Goal: Obtain resource: Obtain resource

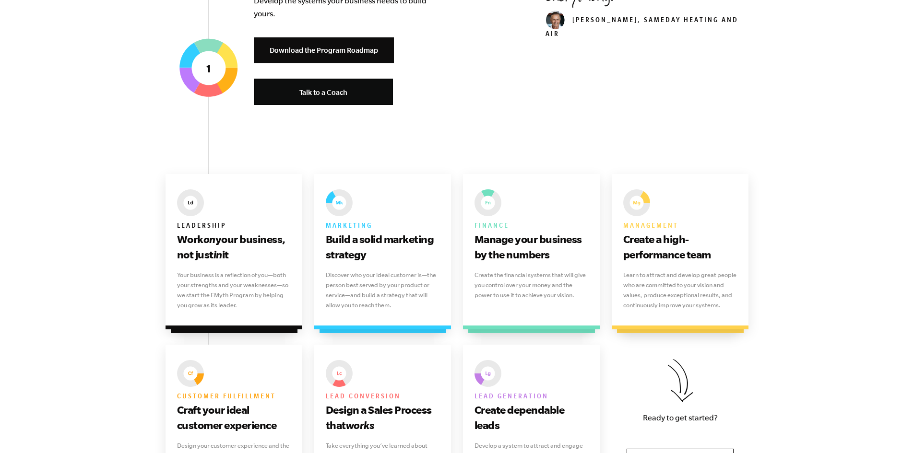
scroll to position [528, 0]
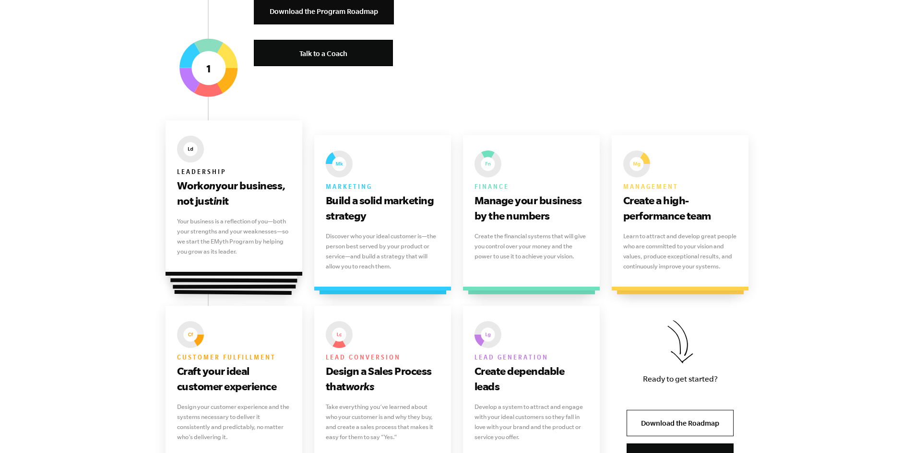
click at [214, 231] on p "Your business is a reflection of you—both your strengths and your weaknesses—so…" at bounding box center [234, 236] width 114 height 40
click at [215, 280] on div at bounding box center [234, 211] width 128 height 144
click at [215, 162] on div "Leadership Work on your business, not just in it" at bounding box center [234, 172] width 114 height 73
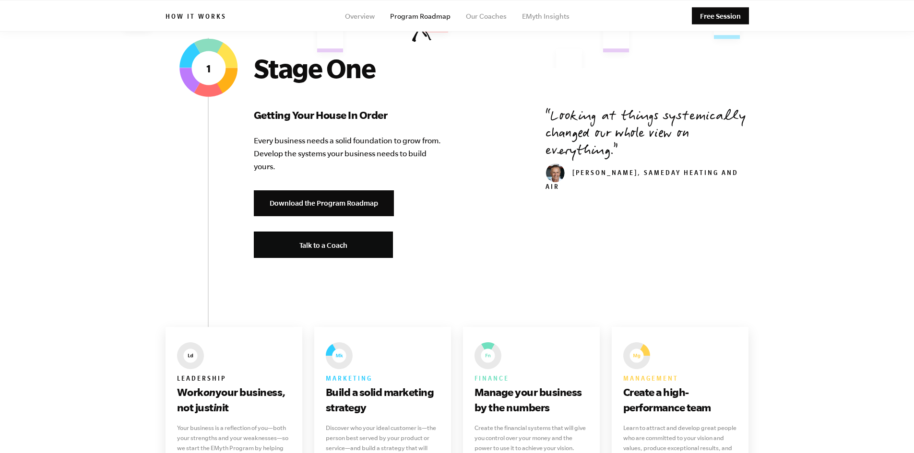
scroll to position [240, 0]
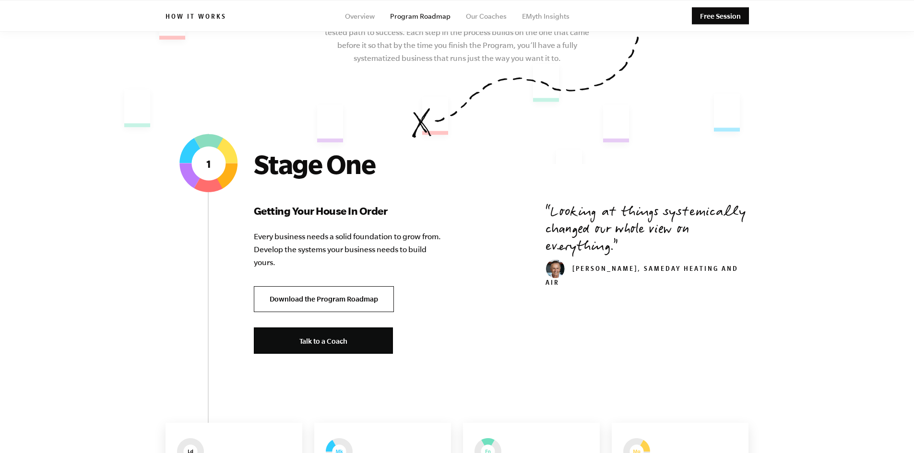
click at [316, 299] on link "Download the Program Roadmap" at bounding box center [324, 299] width 140 height 26
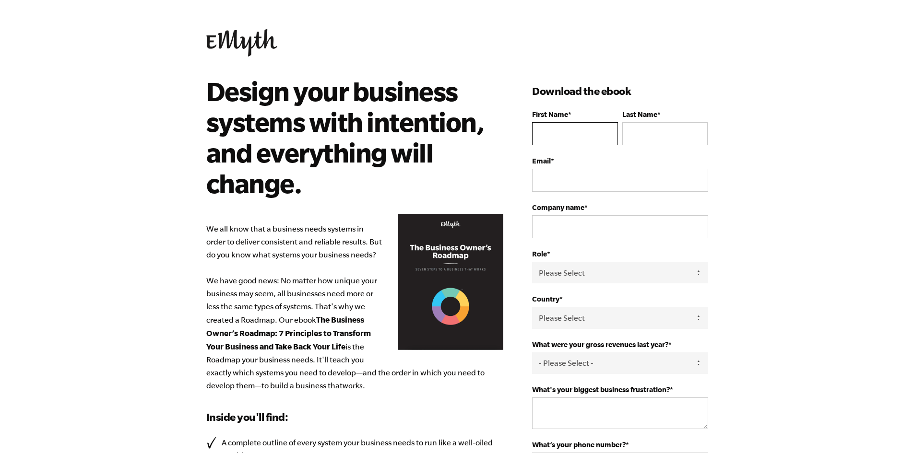
click at [582, 126] on input "First Name *" at bounding box center [574, 133] width 85 height 23
type input "[PERSON_NAME]"
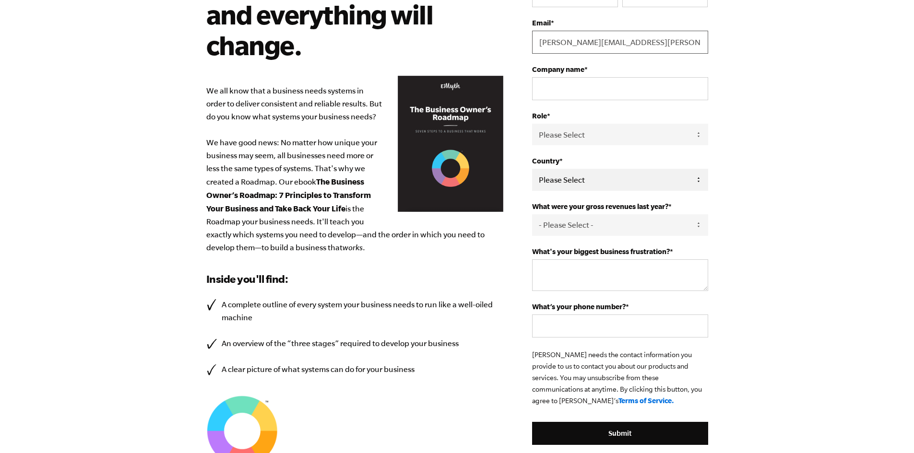
scroll to position [144, 0]
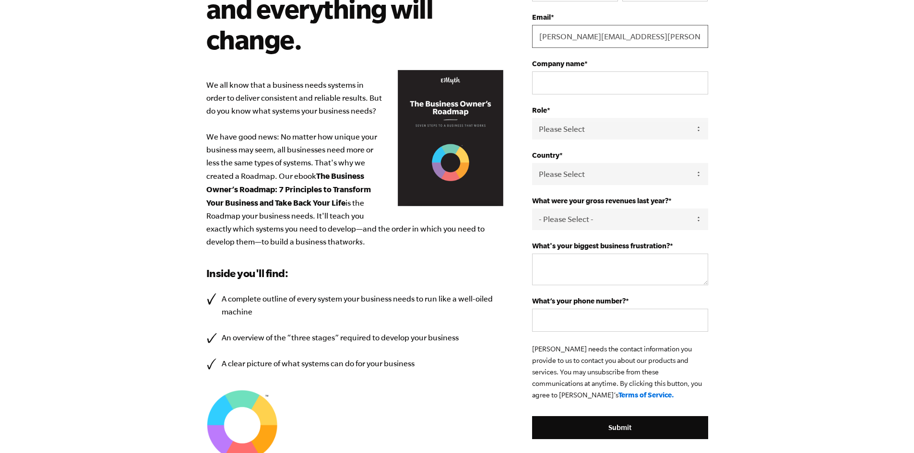
type input "[PERSON_NAME][EMAIL_ADDRESS][PERSON_NAME][DOMAIN_NAME]"
click at [572, 115] on div "Role * Please Select Owner Partner / Co-Owner Executive Employee / Other" at bounding box center [620, 123] width 176 height 34
click at [571, 130] on select "Please Select Owner Partner / Co-Owner Executive Employee / Other" at bounding box center [620, 129] width 176 height 22
select select "Employee / Other"
click at [532, 118] on select "Please Select Owner Partner / Co-Owner Executive Employee / Other" at bounding box center [620, 129] width 176 height 22
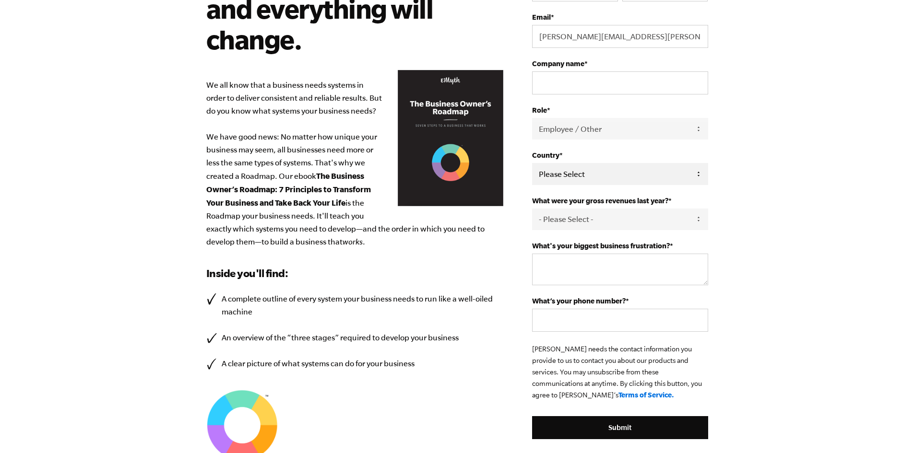
click at [585, 171] on select "Please Select [GEOGRAPHIC_DATA] [GEOGRAPHIC_DATA] [GEOGRAPHIC_DATA] [GEOGRAPHIC…" at bounding box center [620, 174] width 176 height 22
select select "[GEOGRAPHIC_DATA]"
click at [532, 163] on select "Please Select [GEOGRAPHIC_DATA] [GEOGRAPHIC_DATA] [GEOGRAPHIC_DATA] [GEOGRAPHIC…" at bounding box center [620, 174] width 176 height 22
click at [582, 228] on select "- Please Select - 0-75K 76-150K 151-275K 276-500K 501-750K 751-1M 1-2.5M 2.5-5M…" at bounding box center [620, 220] width 176 height 22
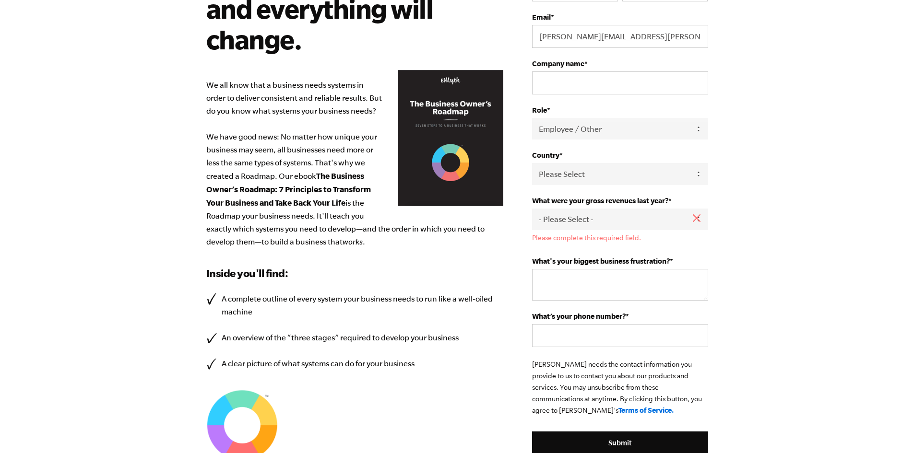
click at [775, 310] on html "Design your business systems with intention, and everything will change. We all…" at bounding box center [457, 82] width 914 height 453
click at [563, 223] on select "- Please Select - 0-75K 76-150K 151-275K 276-500K 501-750K 751-1M 1-2.5M 2.5-5M…" at bounding box center [620, 220] width 176 height 22
select select "0-75K"
click at [532, 209] on select "- Please Select - 0-75K 76-150K 151-275K 276-500K 501-750K 751-1M 1-2.5M 2.5-5M…" at bounding box center [620, 220] width 176 height 22
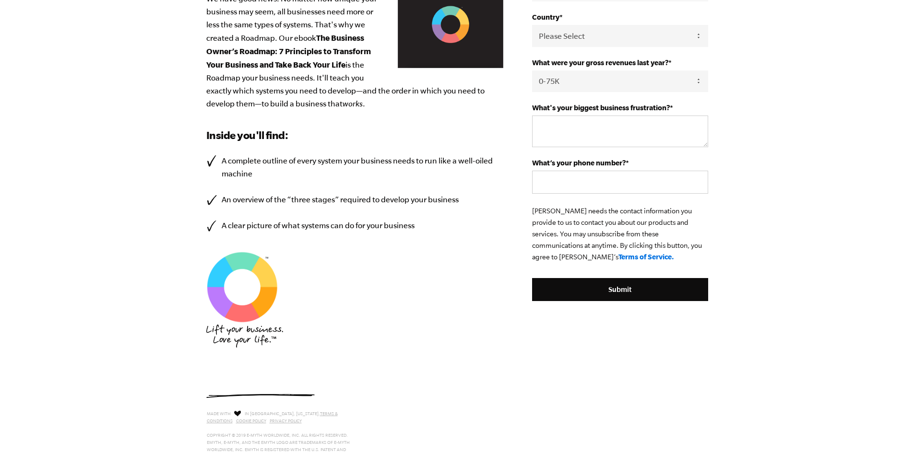
scroll to position [288, 0]
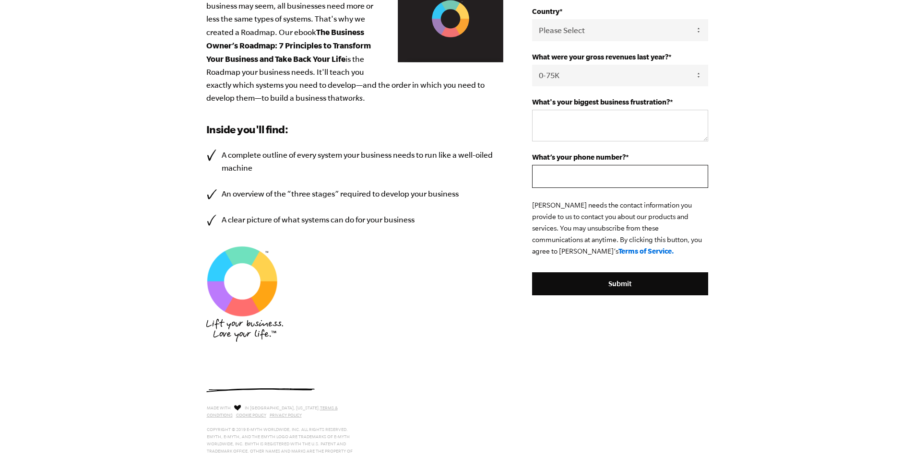
click at [592, 179] on input "What’s your phone number? *" at bounding box center [620, 176] width 176 height 23
type input "0211957804"
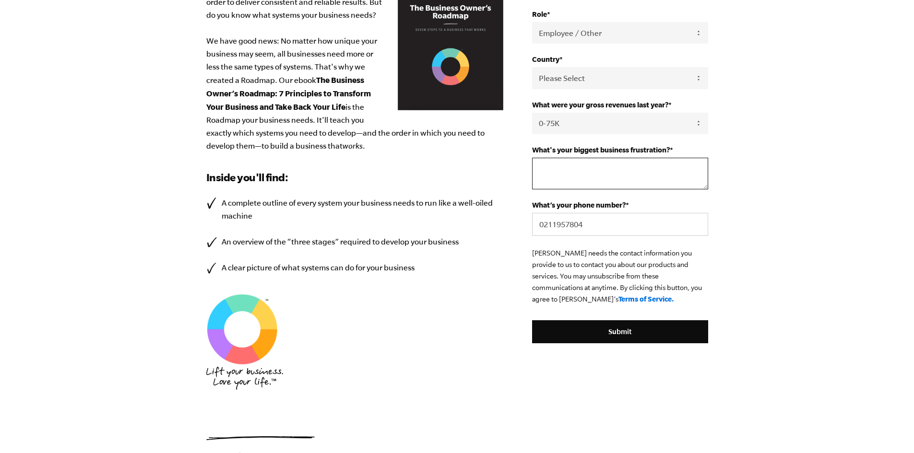
click at [556, 187] on textarea "What's your biggest business frustration? *" at bounding box center [620, 174] width 176 height 32
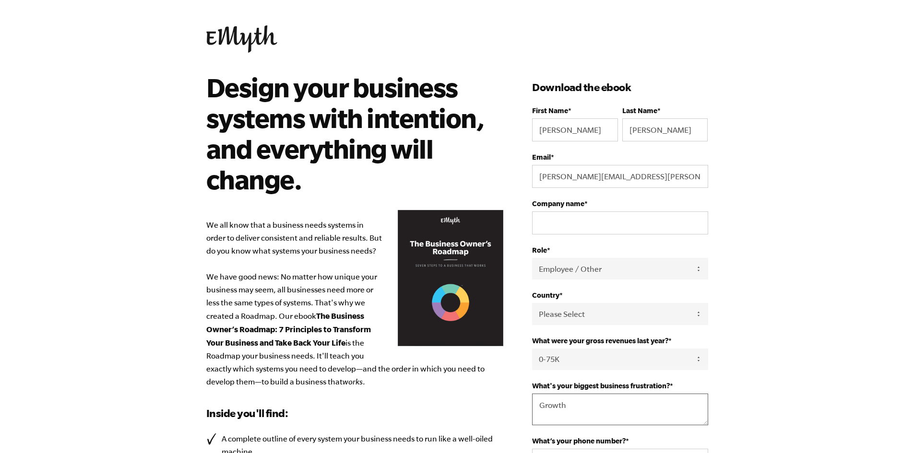
scroll to position [0, 0]
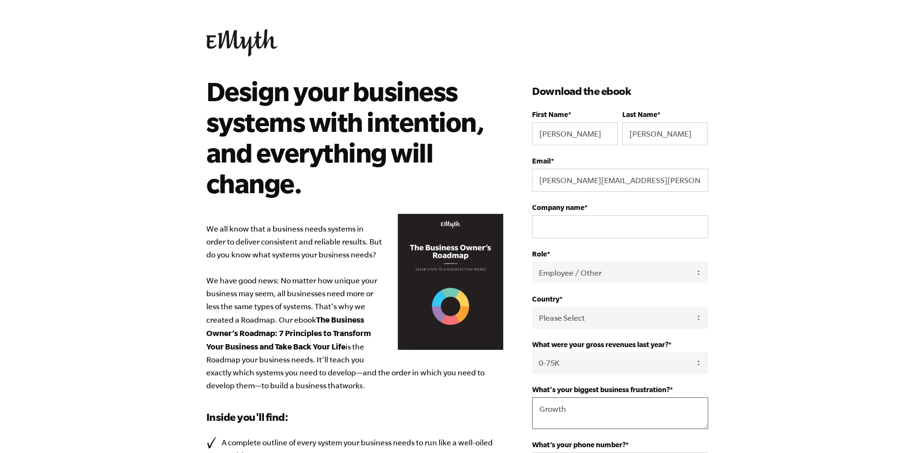
type textarea "Growth"
click at [357, 192] on div "Design your business systems with intention, and everything will change. We all…" at bounding box center [457, 378] width 525 height 605
type input "[EMAIL_ADDRESS][DOMAIN_NAME]"
click at [766, 197] on body "Design your business systems with intention, and everything will change. We all…" at bounding box center [457, 226] width 914 height 453
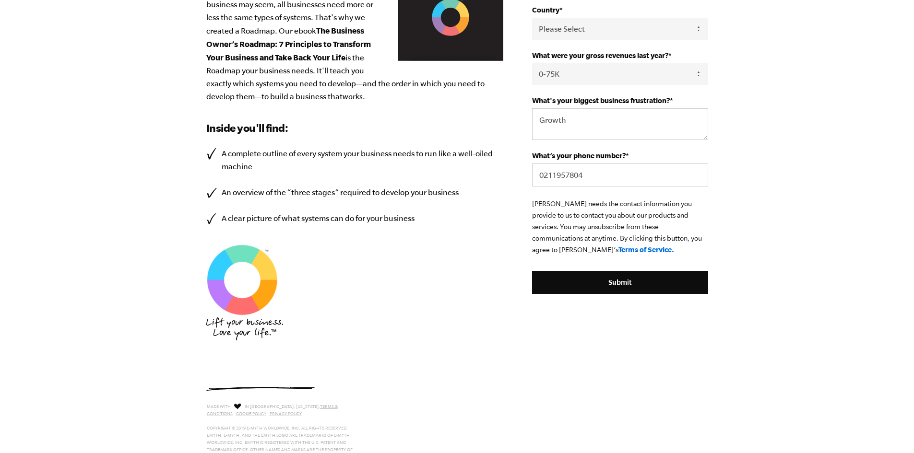
scroll to position [328, 0]
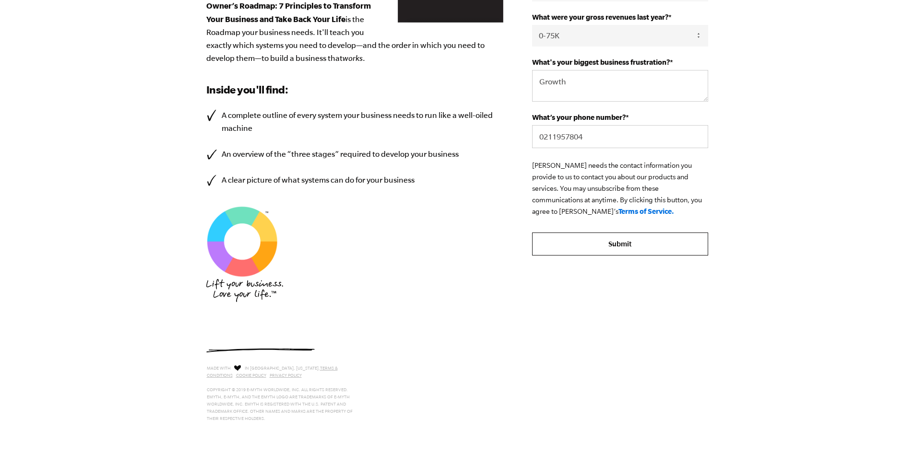
click at [613, 238] on input "Submit" at bounding box center [620, 244] width 176 height 23
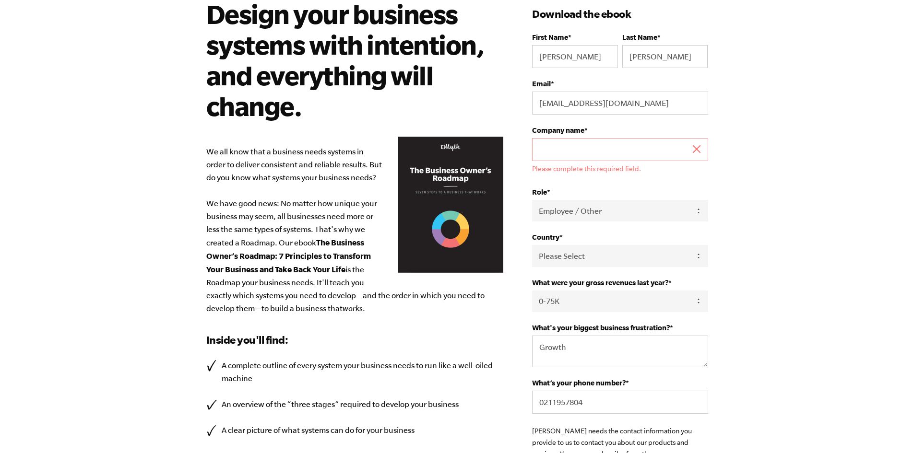
scroll to position [40, 0]
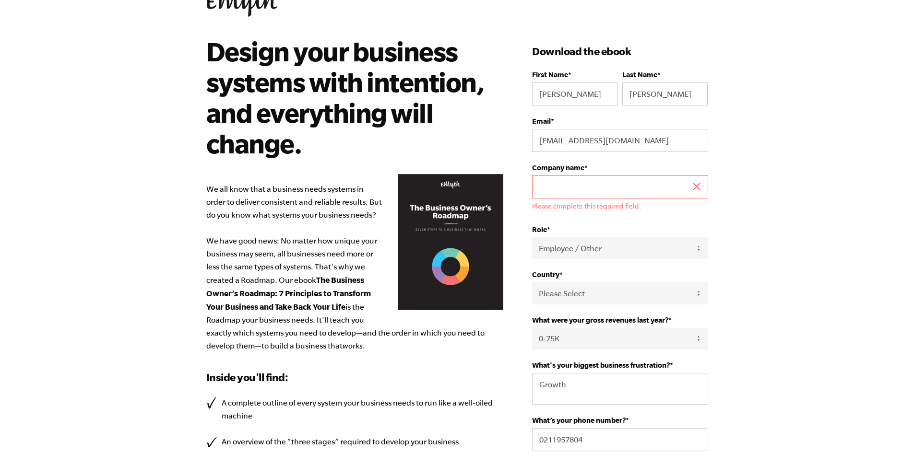
click at [586, 189] on input "Company name *" at bounding box center [620, 187] width 176 height 23
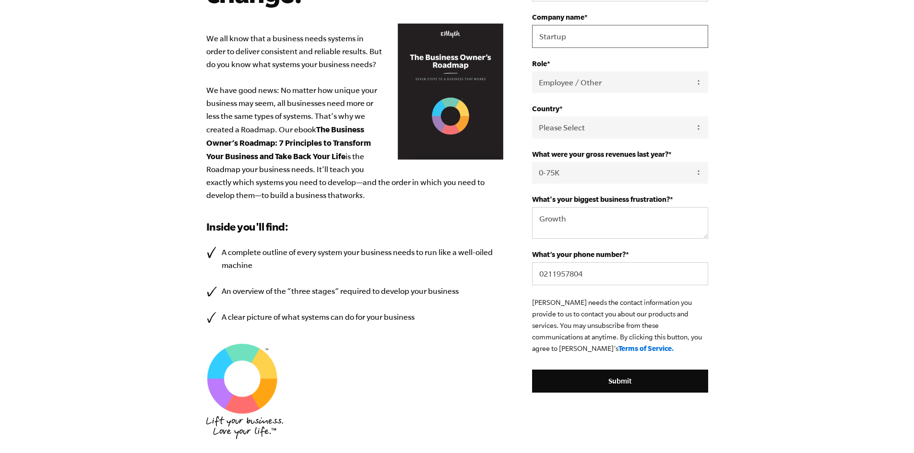
scroll to position [328, 0]
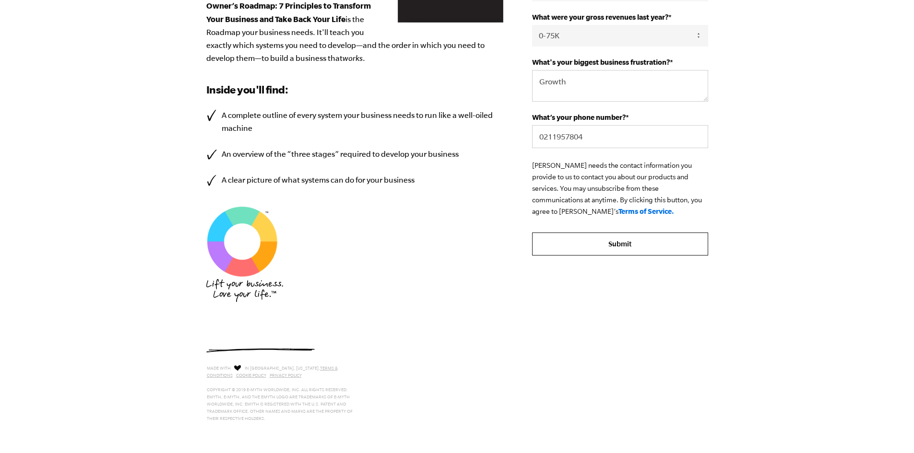
type input "Startup"
click at [599, 249] on input "Submit" at bounding box center [620, 244] width 176 height 23
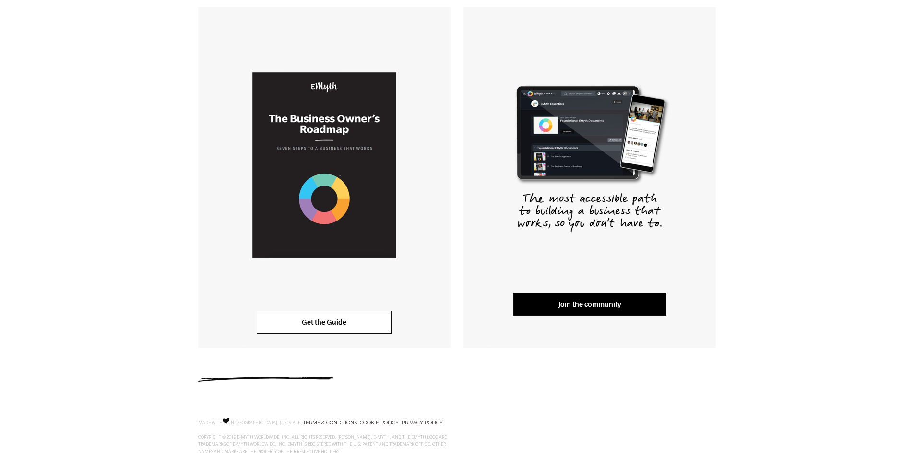
scroll to position [200, 0]
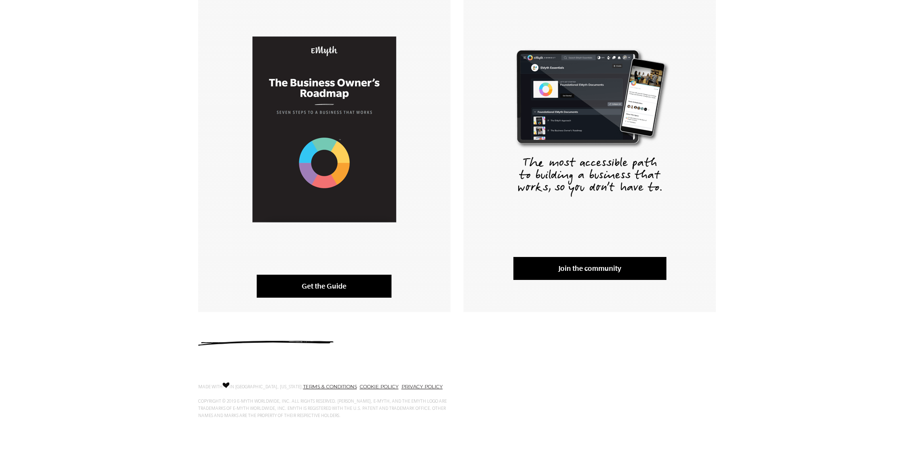
click at [338, 287] on link "Get the Guide" at bounding box center [324, 286] width 135 height 23
